Goal: Task Accomplishment & Management: Use online tool/utility

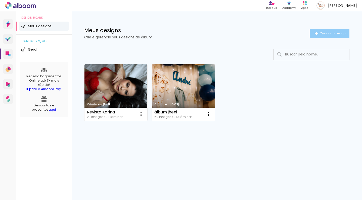
click at [327, 36] on paper-button "Criar um design" at bounding box center [329, 33] width 40 height 9
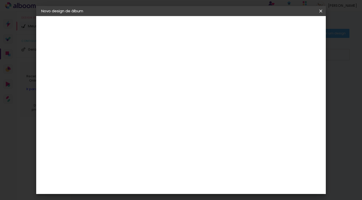
click at [123, 68] on input at bounding box center [123, 68] width 0 height 8
type input "álbum bento"
type paper-input "álbum bento"
click at [0, 0] on slot "Avançar" at bounding box center [0, 0] width 0 height 0
click at [161, 84] on div at bounding box center [136, 83] width 51 height 1
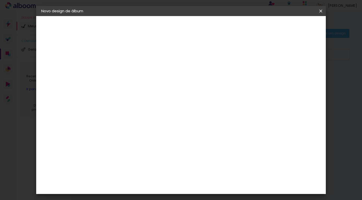
type input "tic"
type paper-input "tic"
click at [136, 112] on div "Ticcolor" at bounding box center [128, 114] width 16 height 4
click at [0, 0] on slot "Avançar" at bounding box center [0, 0] width 0 height 0
click at [143, 84] on input "text" at bounding box center [133, 88] width 20 height 8
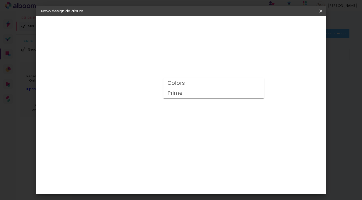
click at [201, 94] on paper-item "Prime" at bounding box center [213, 93] width 100 height 10
type input "Prime"
click at [157, 166] on span "25 × 25" at bounding box center [145, 172] width 23 height 13
click at [0, 0] on slot "Avançar" at bounding box center [0, 0] width 0 height 0
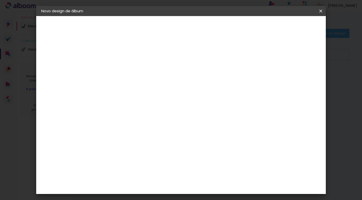
click at [0, 0] on slot "Mostrar sangria" at bounding box center [0, 0] width 0 height 0
type paper-checkbox "on"
click at [293, 26] on span "Iniciar design" at bounding box center [281, 27] width 23 height 4
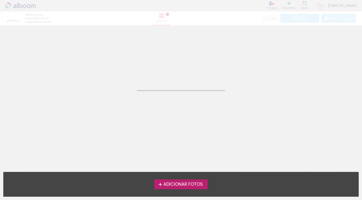
click at [178, 185] on span "Adicionar Fotos" at bounding box center [182, 184] width 39 height 5
click at [0, 0] on input "file" at bounding box center [0, 0] width 0 height 0
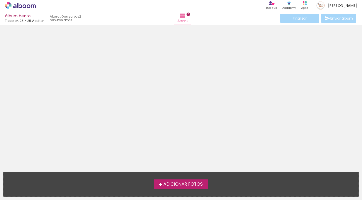
click at [173, 181] on label "Adicionar Fotos" at bounding box center [180, 185] width 53 height 10
click at [0, 0] on input "file" at bounding box center [0, 0] width 0 height 0
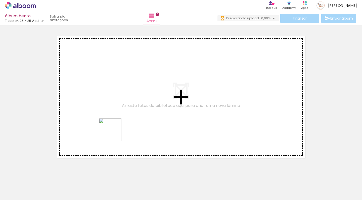
drag, startPoint x: 112, startPoint y: 179, endPoint x: 114, endPoint y: 133, distance: 45.3
click at [114, 133] on quentale-workspace at bounding box center [181, 100] width 362 height 200
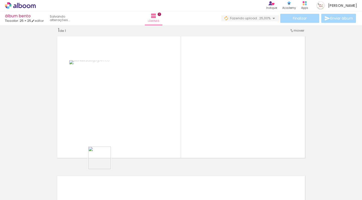
drag, startPoint x: 86, startPoint y: 182, endPoint x: 128, endPoint y: 142, distance: 58.3
click at [128, 142] on quentale-workspace at bounding box center [181, 100] width 362 height 200
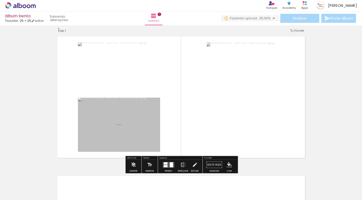
drag, startPoint x: 135, startPoint y: 188, endPoint x: 147, endPoint y: 137, distance: 52.4
click at [147, 137] on quentale-workspace at bounding box center [181, 100] width 362 height 200
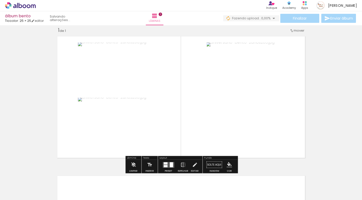
click at [16, 194] on span "Adicionar Fotos" at bounding box center [17, 194] width 15 height 6
click at [0, 0] on input "file" at bounding box center [0, 0] width 0 height 0
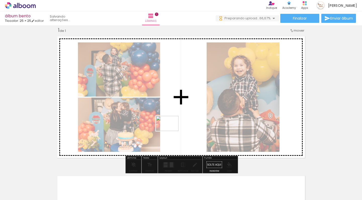
drag, startPoint x: 163, startPoint y: 182, endPoint x: 171, endPoint y: 131, distance: 51.5
click at [171, 131] on quentale-workspace at bounding box center [181, 100] width 362 height 200
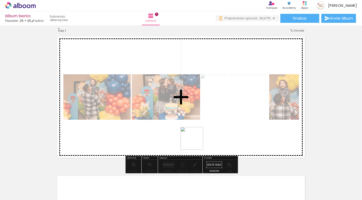
drag, startPoint x: 195, startPoint y: 180, endPoint x: 195, endPoint y: 140, distance: 39.4
click at [195, 140] on quentale-workspace at bounding box center [181, 100] width 362 height 200
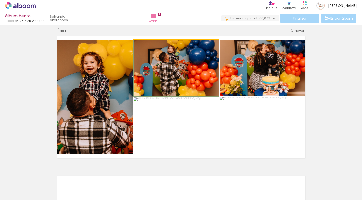
drag, startPoint x: 200, startPoint y: 80, endPoint x: 204, endPoint y: 81, distance: 4.6
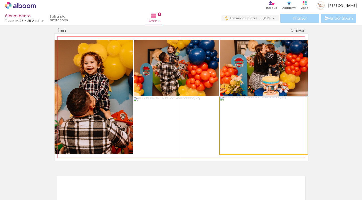
drag, startPoint x: 254, startPoint y: 124, endPoint x: 254, endPoint y: 70, distance: 53.5
click at [0, 0] on slot at bounding box center [0, 0] width 0 height 0
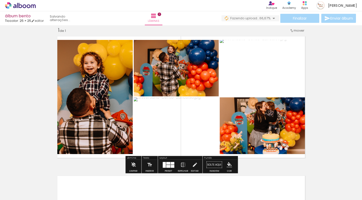
click at [330, 88] on div "Inserir lâmina 1 de 1" at bounding box center [181, 161] width 362 height 280
click at [167, 165] on div at bounding box center [168, 163] width 4 height 3
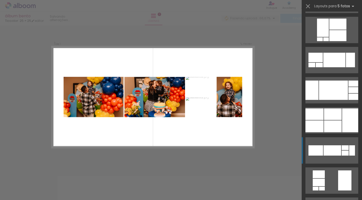
scroll to position [144, 0]
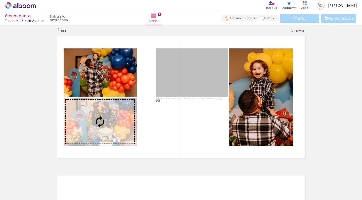
drag, startPoint x: 172, startPoint y: 78, endPoint x: 107, endPoint y: 120, distance: 76.8
click at [0, 0] on slot at bounding box center [0, 0] width 0 height 0
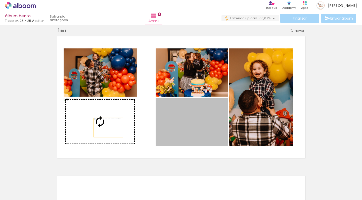
drag, startPoint x: 184, startPoint y: 134, endPoint x: 108, endPoint y: 128, distance: 76.4
click at [0, 0] on slot at bounding box center [0, 0] width 0 height 0
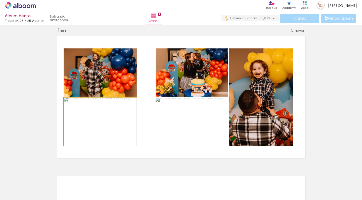
click at [112, 131] on div at bounding box center [100, 121] width 73 height 49
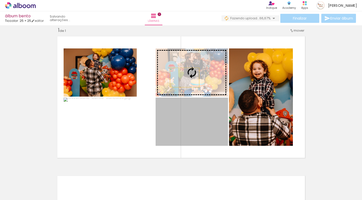
drag, startPoint x: 184, startPoint y: 112, endPoint x: 184, endPoint y: 75, distance: 37.2
click at [0, 0] on slot at bounding box center [0, 0] width 0 height 0
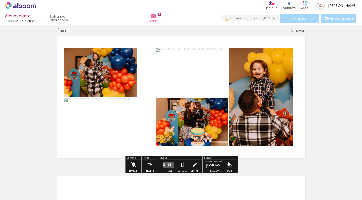
click at [321, 78] on div "Inserir lâmina 1 de 1" at bounding box center [181, 161] width 362 height 280
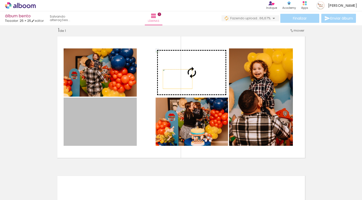
drag, startPoint x: 117, startPoint y: 116, endPoint x: 207, endPoint y: 66, distance: 103.0
click at [0, 0] on slot at bounding box center [0, 0] width 0 height 0
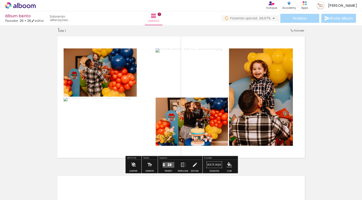
click at [311, 80] on div "Inserir lâmina 1 de 1" at bounding box center [181, 161] width 362 height 280
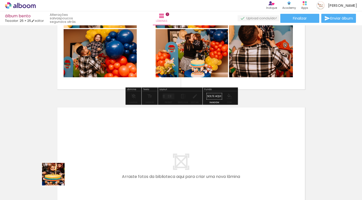
drag, startPoint x: 57, startPoint y: 178, endPoint x: 125, endPoint y: 143, distance: 76.8
click at [125, 143] on quentale-workspace at bounding box center [181, 100] width 362 height 200
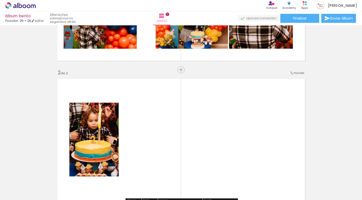
scroll to position [103, 0]
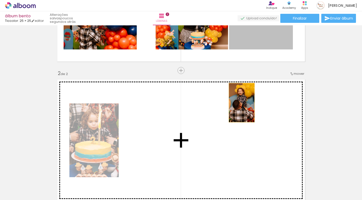
drag, startPoint x: 277, startPoint y: 38, endPoint x: 241, endPoint y: 103, distance: 73.5
click at [241, 103] on div "Inserir lâmina 1 de 2 Inserir lâmina 2 de 2" at bounding box center [181, 133] width 362 height 419
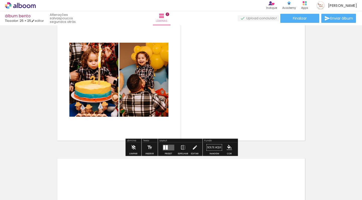
scroll to position [172, 0]
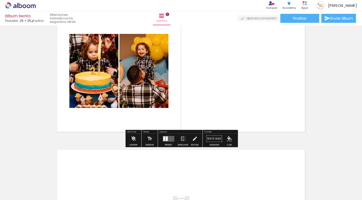
click at [166, 139] on div at bounding box center [167, 138] width 2 height 5
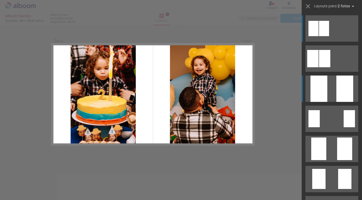
scroll to position [146, 0]
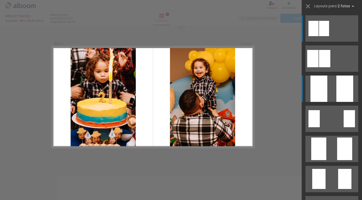
click at [332, 42] on quentale-layouter at bounding box center [331, 28] width 53 height 26
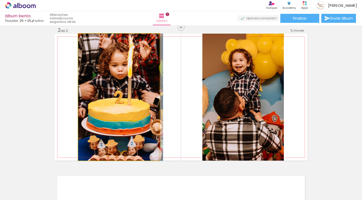
drag, startPoint x: 119, startPoint y: 112, endPoint x: 143, endPoint y: 115, distance: 24.7
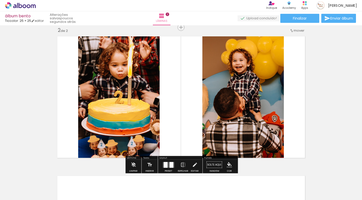
click at [318, 76] on div "Inserir lâmina 1 de 2 Inserir lâmina 2 de 2" at bounding box center [181, 90] width 362 height 419
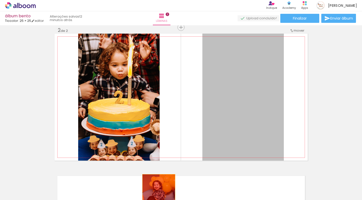
scroll to position [158, 0]
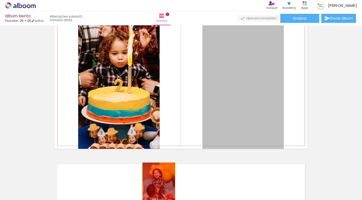
drag, startPoint x: 236, startPoint y: 90, endPoint x: 158, endPoint y: 200, distance: 134.6
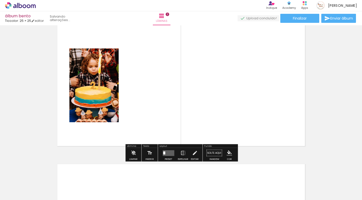
drag, startPoint x: 144, startPoint y: 99, endPoint x: 144, endPoint y: 144, distance: 45.0
click at [144, 144] on div "Inserir lâmina 1 de 2 Inserir lâmina 2 de 2" at bounding box center [181, 78] width 362 height 419
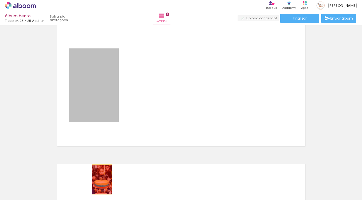
drag, startPoint x: 102, startPoint y: 98, endPoint x: 102, endPoint y: 185, distance: 86.4
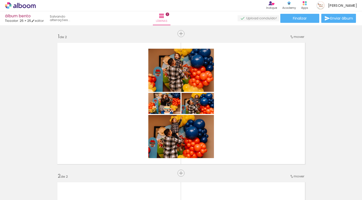
scroll to position [0, 0]
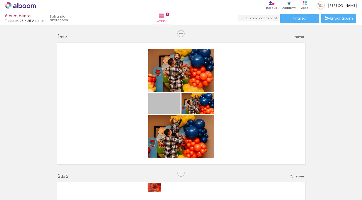
drag, startPoint x: 178, startPoint y: 94, endPoint x: 151, endPoint y: 193, distance: 102.8
click at [151, 193] on quentale-workspace at bounding box center [181, 100] width 362 height 200
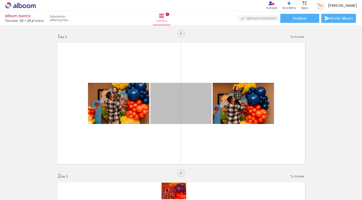
drag, startPoint x: 183, startPoint y: 100, endPoint x: 172, endPoint y: 192, distance: 93.1
click at [172, 192] on quentale-workspace at bounding box center [181, 100] width 362 height 200
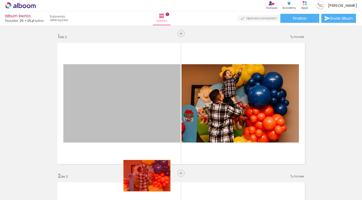
drag, startPoint x: 147, startPoint y: 122, endPoint x: 145, endPoint y: 183, distance: 61.8
click at [145, 183] on quentale-workspace at bounding box center [181, 100] width 362 height 200
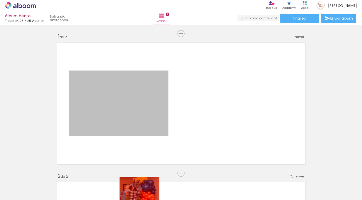
drag, startPoint x: 154, startPoint y: 104, endPoint x: 137, endPoint y: 194, distance: 91.8
